Goal: Transaction & Acquisition: Purchase product/service

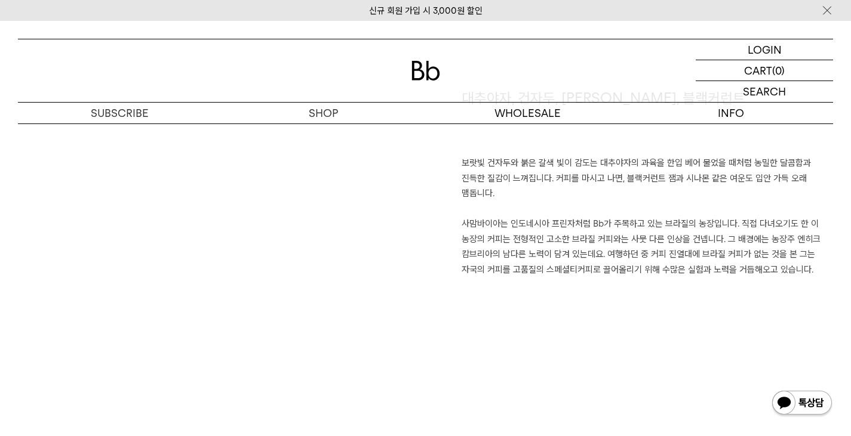
scroll to position [1074, 0]
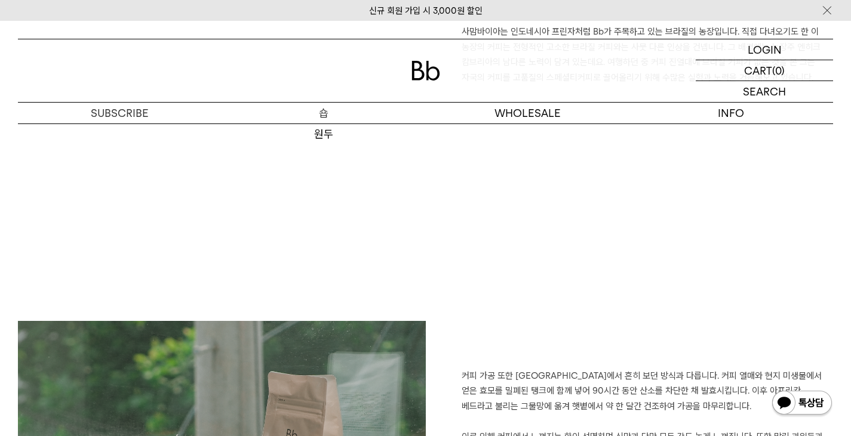
click at [326, 113] on p "숍" at bounding box center [323, 113] width 204 height 21
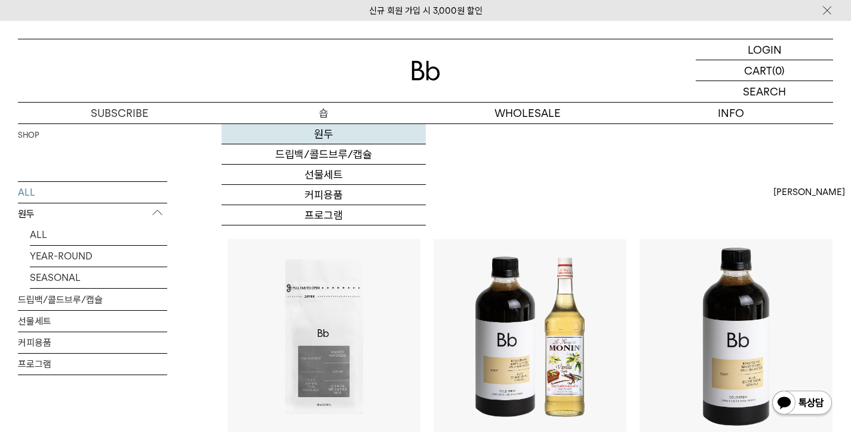
click at [319, 133] on link "원두" at bounding box center [323, 134] width 204 height 20
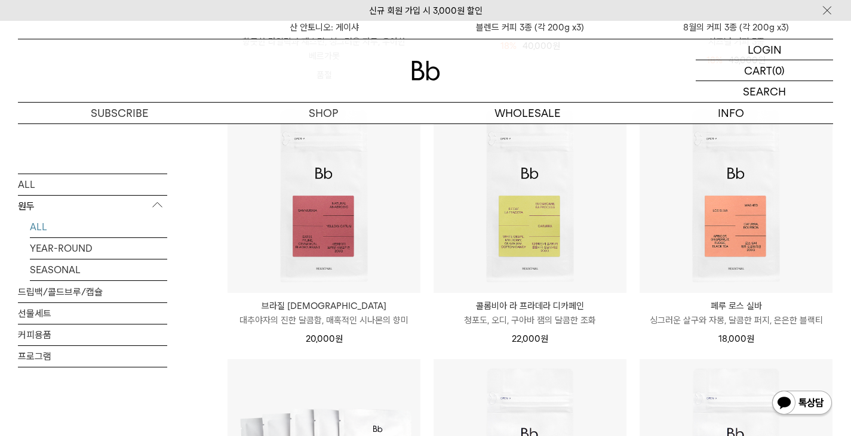
scroll to position [716, 0]
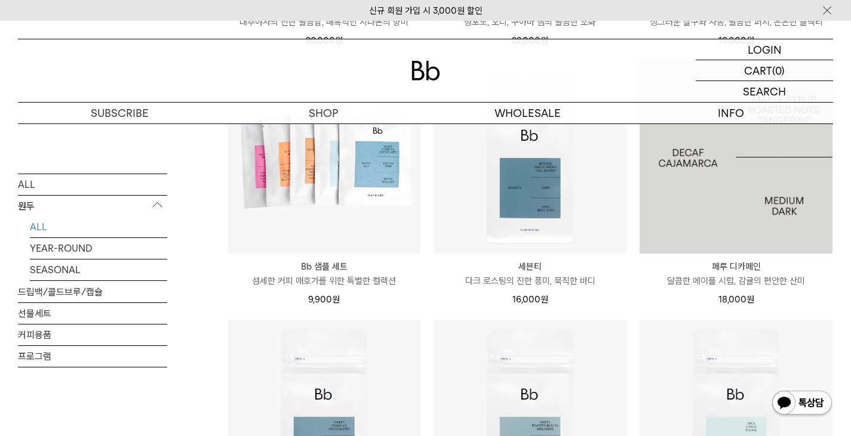
click at [709, 218] on img at bounding box center [735, 157] width 193 height 193
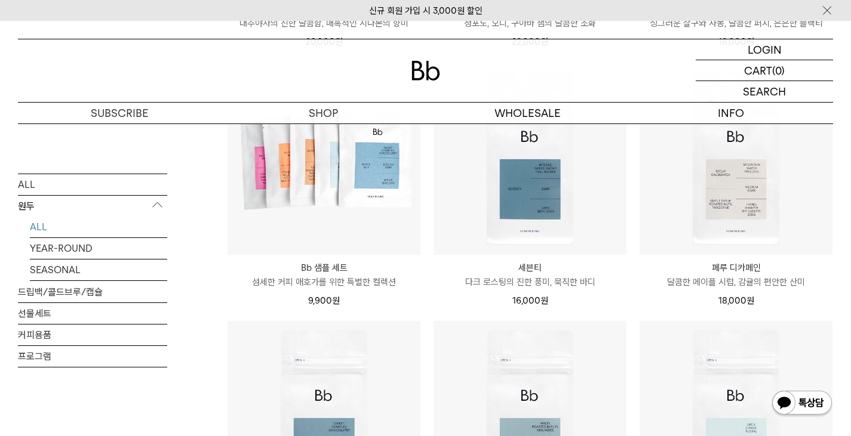
scroll to position [716, 0]
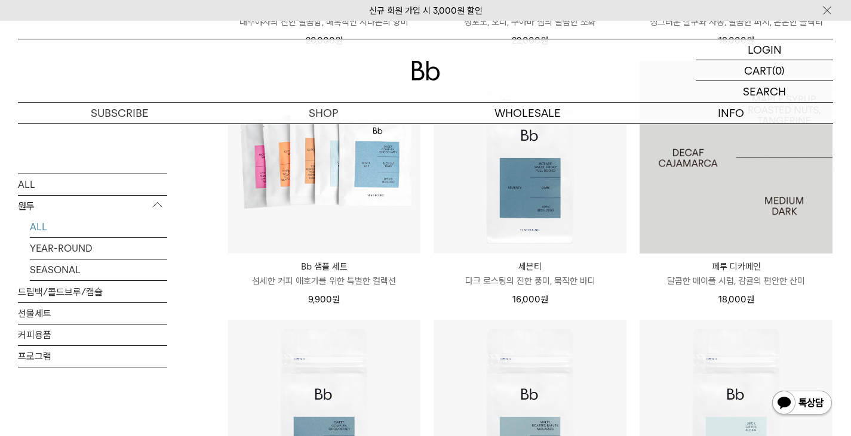
click at [700, 226] on img at bounding box center [735, 157] width 193 height 193
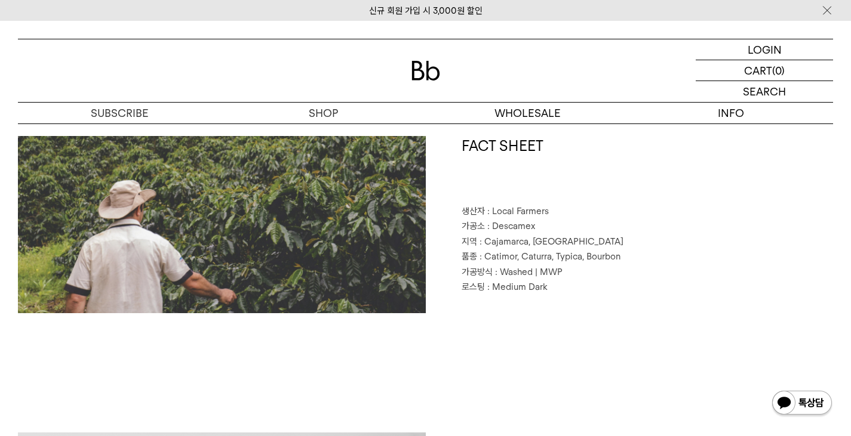
scroll to position [537, 0]
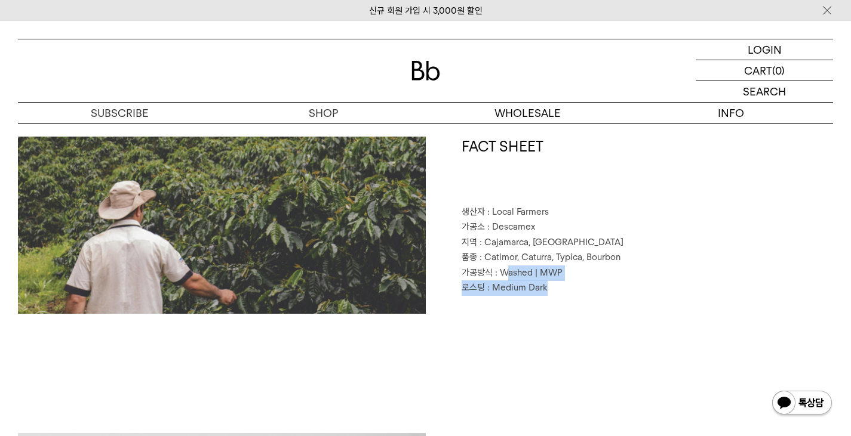
drag, startPoint x: 504, startPoint y: 273, endPoint x: 587, endPoint y: 291, distance: 85.3
click at [587, 291] on div "FACT SHEET 생산자 : Local Farmers 가공소 : Descamex 지역 : Cajamarca, Peru 품종 : Catimor…" at bounding box center [630, 225] width 408 height 177
click at [587, 291] on p "로스팅 : Medium Dark" at bounding box center [647, 289] width 372 height 16
drag, startPoint x: 569, startPoint y: 290, endPoint x: 593, endPoint y: 297, distance: 24.9
click at [593, 297] on div "FACT SHEET 생산자 : Local Farmers 가공소 : Descamex 지역 : Cajamarca, Peru 품종 : Catimor…" at bounding box center [630, 225] width 408 height 177
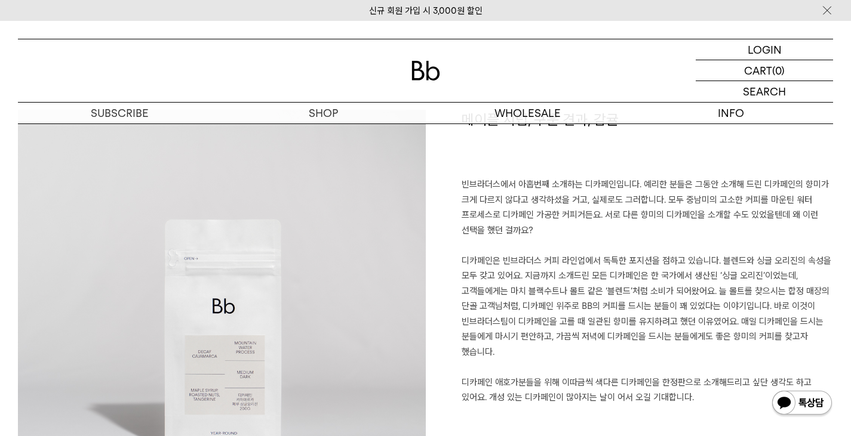
scroll to position [836, 0]
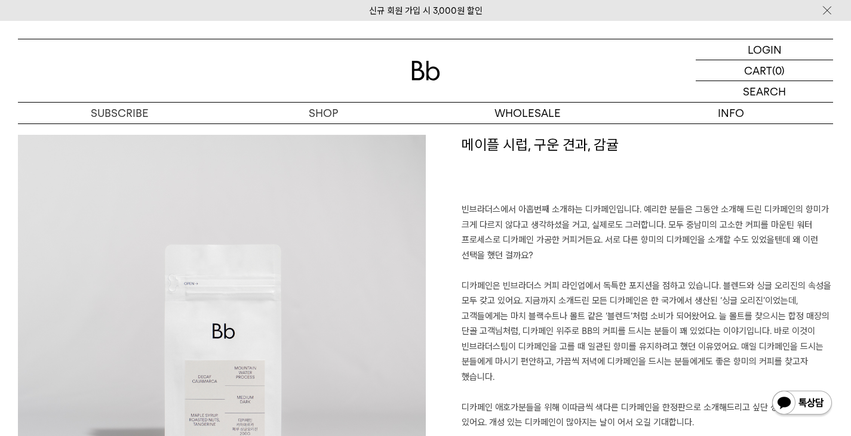
drag, startPoint x: 580, startPoint y: 210, endPoint x: 649, endPoint y: 252, distance: 81.2
click at [649, 252] on p "빈브라더스에서 아홉번째 소개하는 디카페인입니다. 예리한 분들은 그동안 소개해 드린 디카페인의 향미가 크게 다르지 않다고 생각하셨을 거고, 실제…" at bounding box center [647, 324] width 372 height 244
click at [650, 252] on p "빈브라더스에서 아홉번째 소개하는 디카페인입니다. 예리한 분들은 그동안 소개해 드린 디카페인의 향미가 크게 다르지 않다고 생각하셨을 거고, 실제…" at bounding box center [647, 324] width 372 height 244
drag, startPoint x: 606, startPoint y: 251, endPoint x: 622, endPoint y: 253, distance: 16.2
click at [621, 253] on p "빈브라더스에서 아홉번째 소개하는 디카페인입니다. 예리한 분들은 그동안 소개해 드린 디카페인의 향미가 크게 다르지 않다고 생각하셨을 거고, 실제…" at bounding box center [647, 324] width 372 height 244
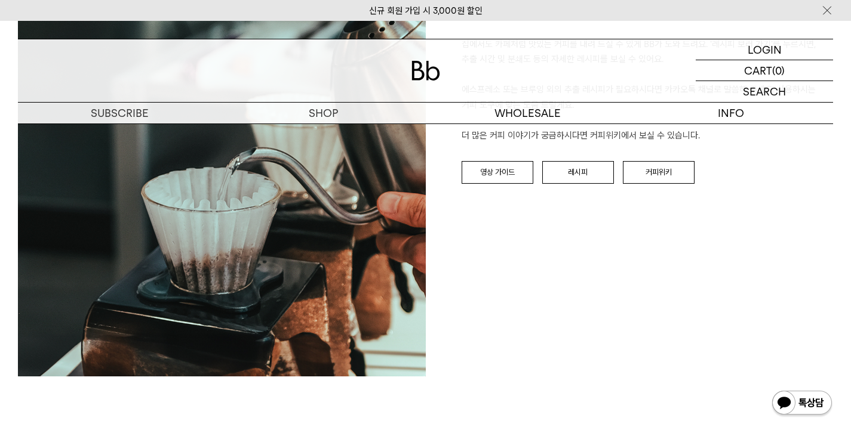
scroll to position [1671, 0]
